Goal: Transaction & Acquisition: Subscribe to service/newsletter

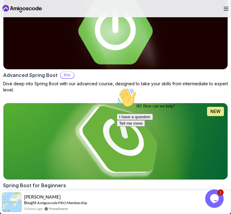
scroll to position [504, 0]
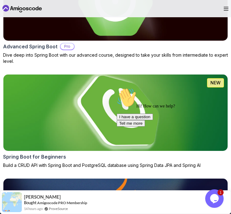
click at [105, 109] on img at bounding box center [116, 113] width 236 height 80
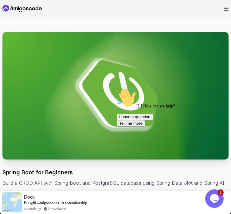
click at [174, 99] on div "Hi! How can we help? I have a question Tell me more" at bounding box center [172, 107] width 111 height 39
click at [117, 88] on icon "Chat attention grabber" at bounding box center [117, 88] width 0 height 0
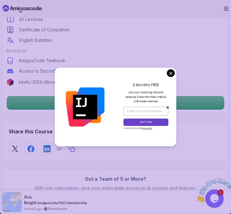
scroll to position [246, 0]
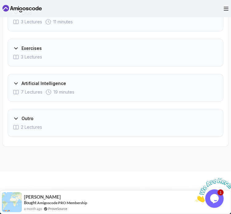
scroll to position [1226, 0]
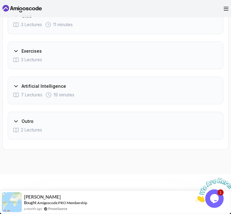
click at [18, 83] on icon at bounding box center [16, 86] width 6 height 6
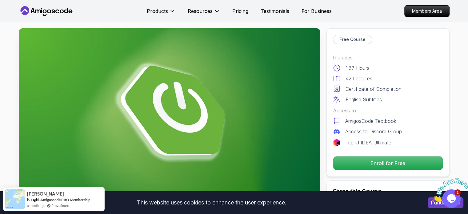
scroll to position [0, 0]
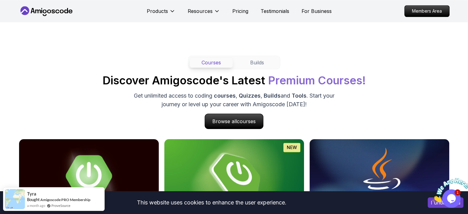
scroll to position [620, 0]
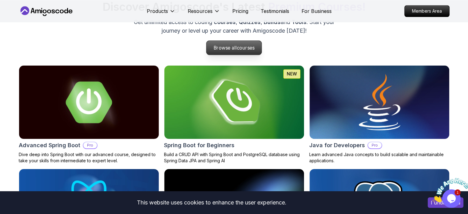
click at [231, 45] on p "Browse all courses" at bounding box center [234, 48] width 55 height 14
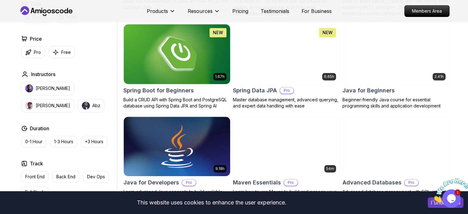
scroll to position [252, 0]
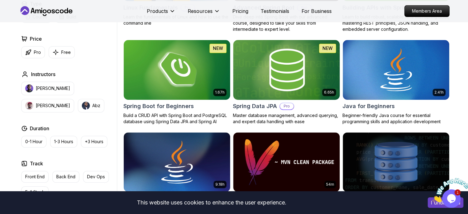
click at [231, 70] on img at bounding box center [287, 69] width 112 height 62
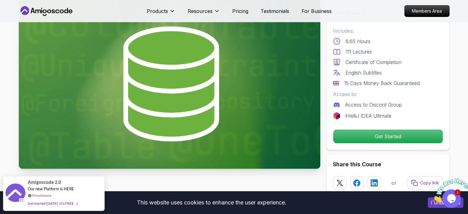
scroll to position [40, 0]
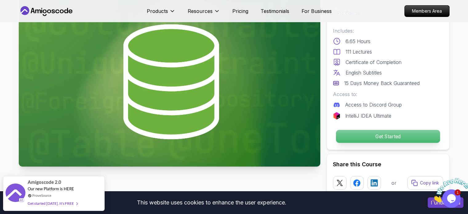
click at [231, 136] on p "Get Started" at bounding box center [388, 136] width 104 height 13
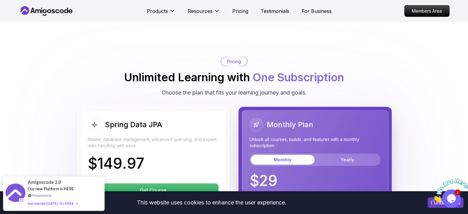
scroll to position [1464, 0]
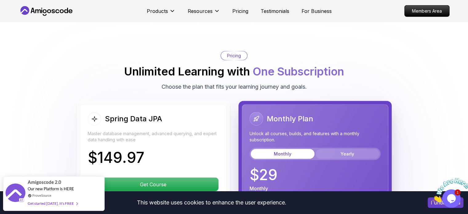
click at [231, 149] on button "Yearly" at bounding box center [348, 154] width 64 height 10
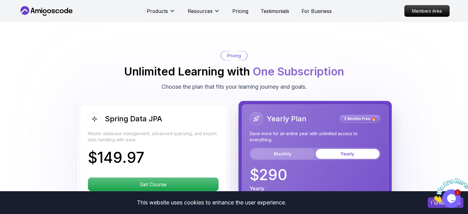
click at [231, 149] on button "Monthly" at bounding box center [283, 154] width 64 height 10
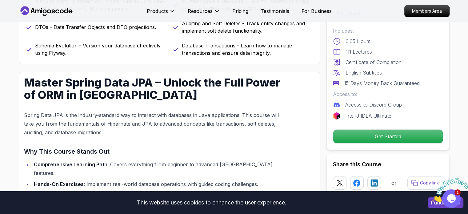
scroll to position [340, 0]
